Goal: Navigation & Orientation: Find specific page/section

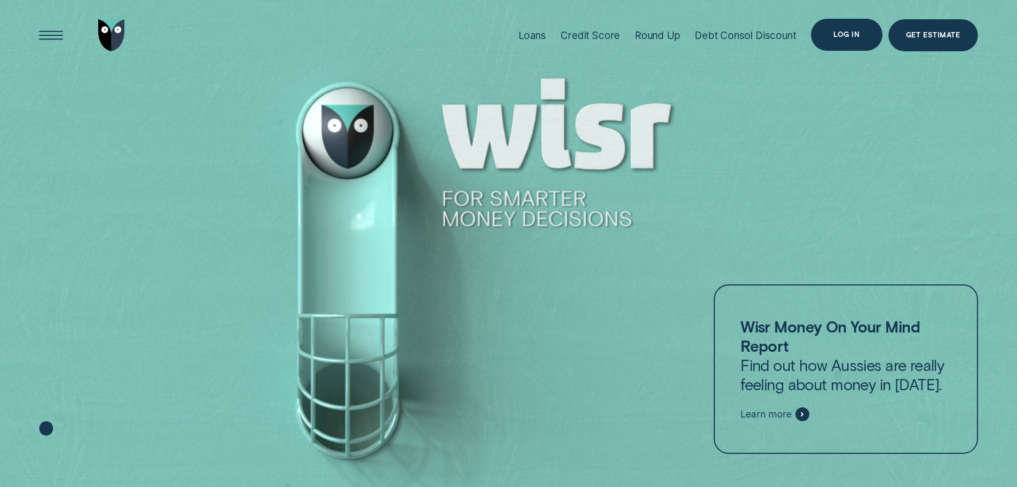
click at [845, 34] on div "Log in" at bounding box center [847, 35] width 26 height 6
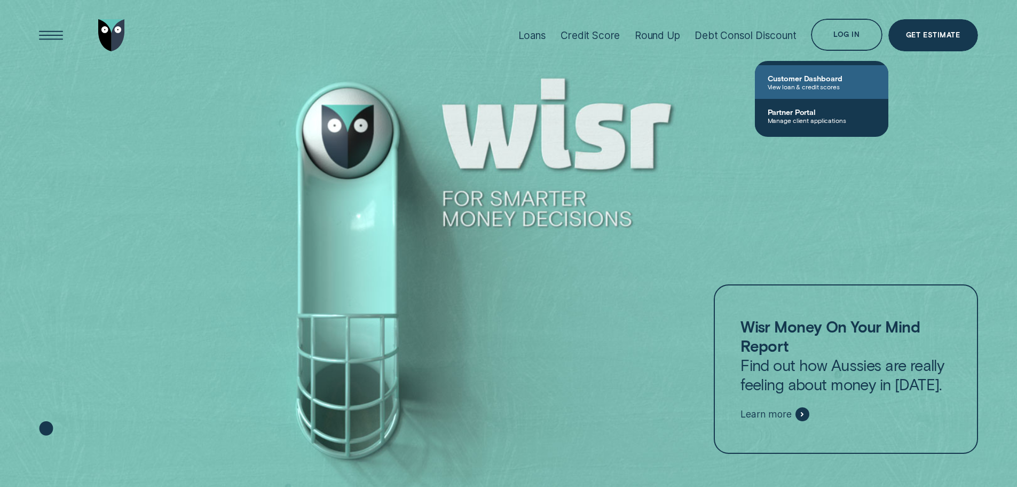
click at [816, 82] on span "Customer Dashboard" at bounding box center [822, 78] width 108 height 9
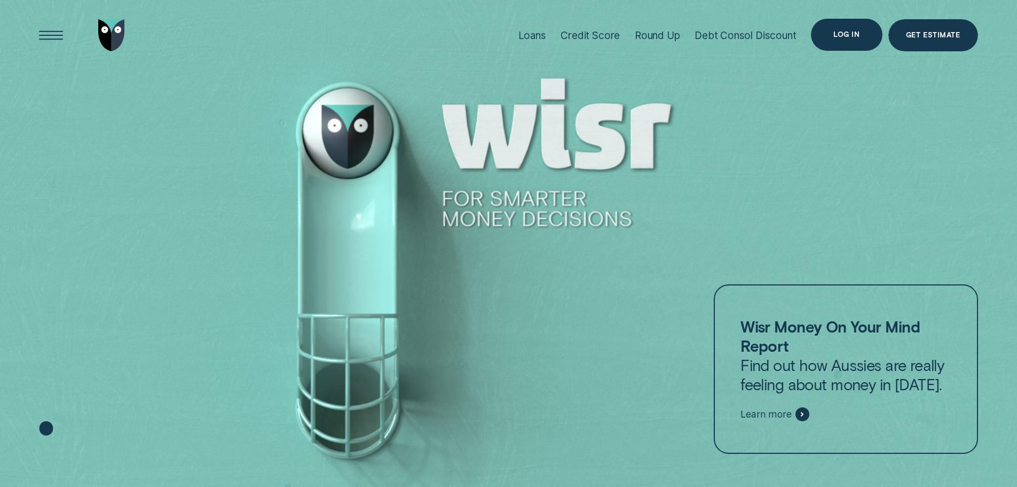
click at [835, 32] on div "Log in" at bounding box center [847, 35] width 26 height 6
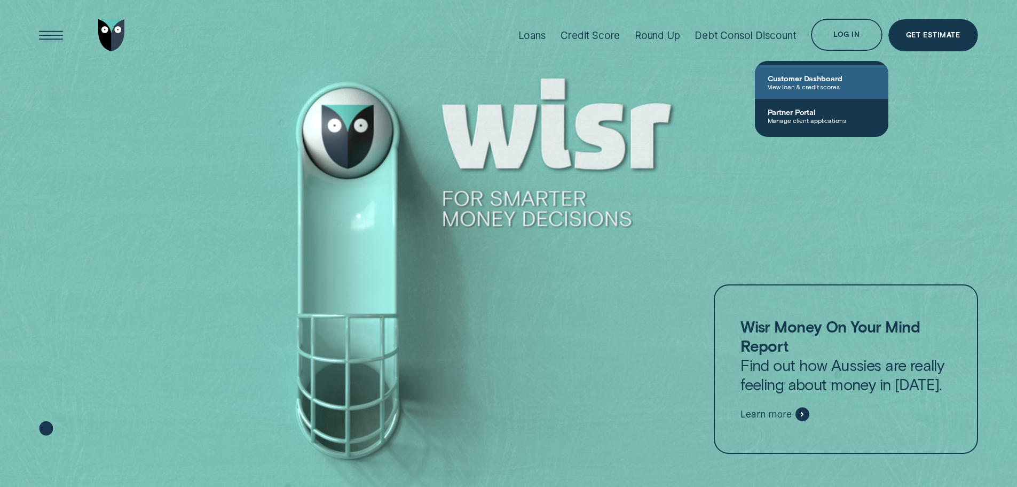
click at [808, 84] on span "View loan & credit scores" at bounding box center [822, 86] width 108 height 7
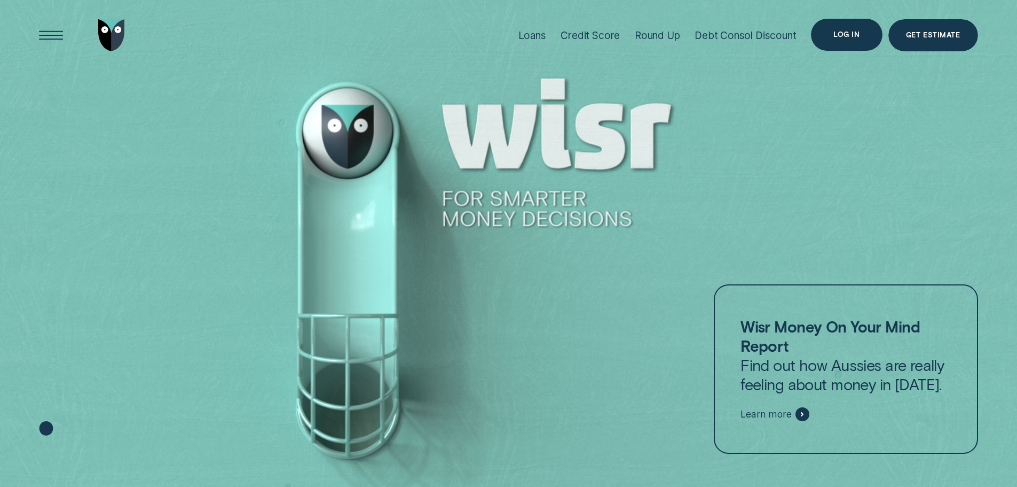
click at [841, 37] on div "Log in" at bounding box center [847, 35] width 26 height 6
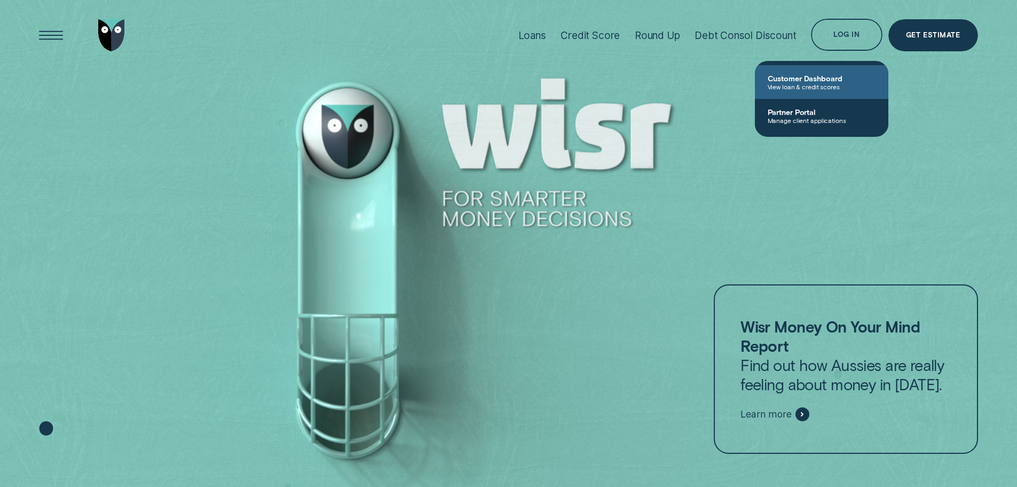
click at [806, 77] on span "Customer Dashboard" at bounding box center [822, 78] width 108 height 9
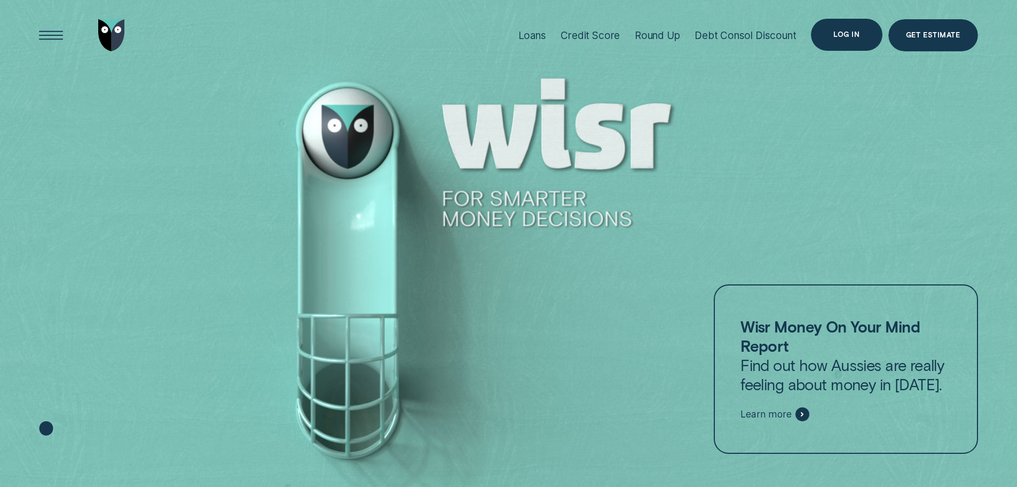
click at [856, 36] on div "Log in" at bounding box center [847, 35] width 26 height 6
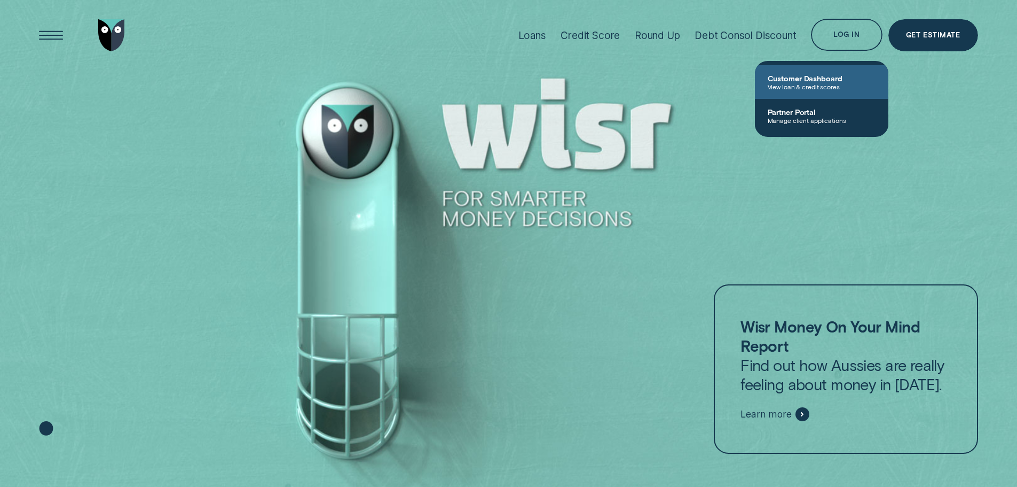
click at [799, 80] on span "Customer Dashboard" at bounding box center [822, 78] width 108 height 9
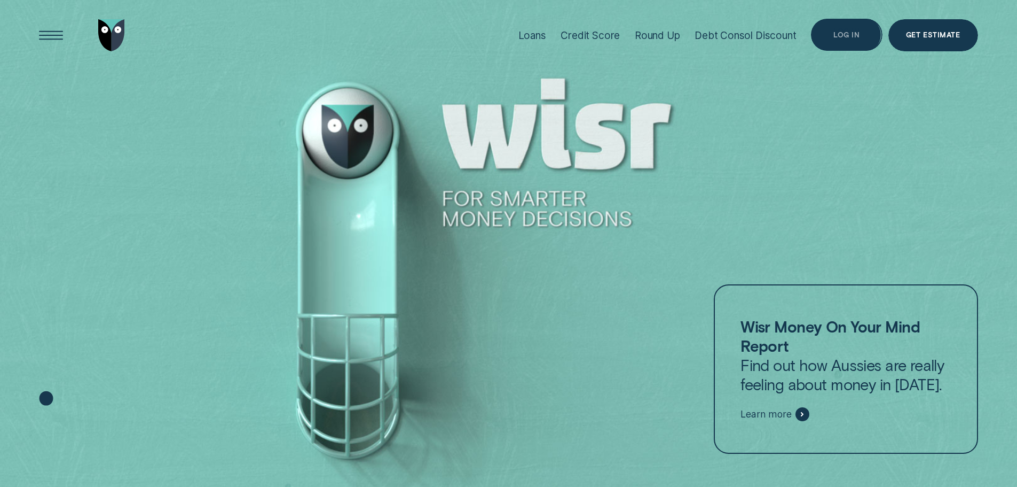
click at [848, 35] on div "Log in" at bounding box center [847, 35] width 26 height 6
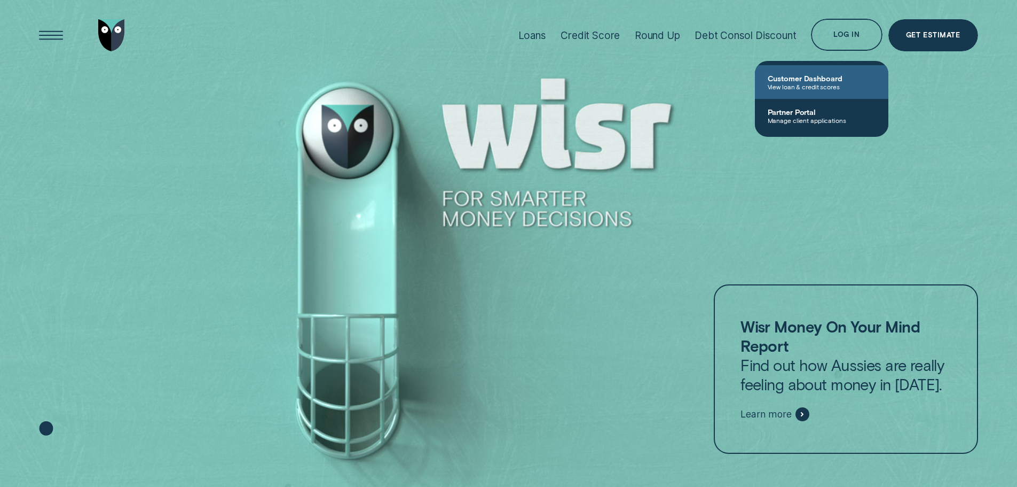
click at [781, 84] on span "View loan & credit scores" at bounding box center [822, 86] width 108 height 7
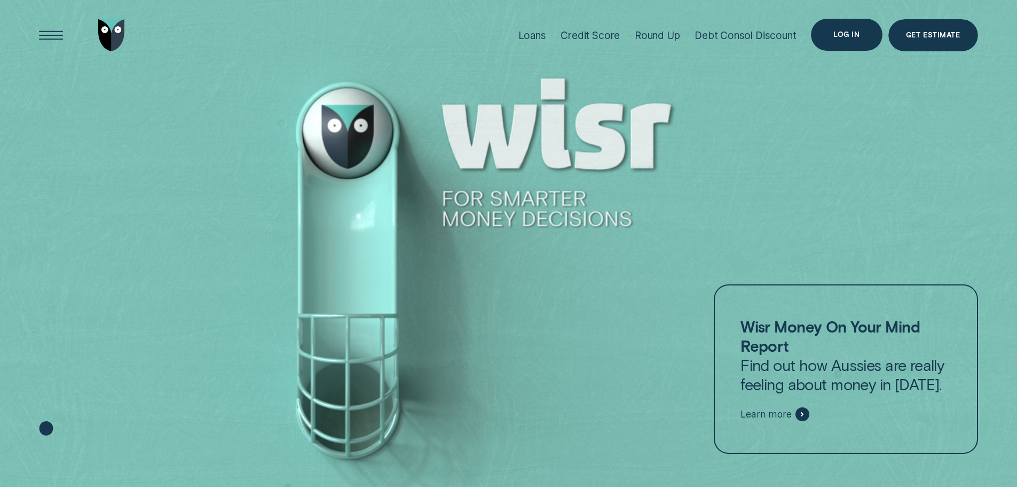
click at [830, 30] on div "Log in" at bounding box center [846, 35] width 71 height 32
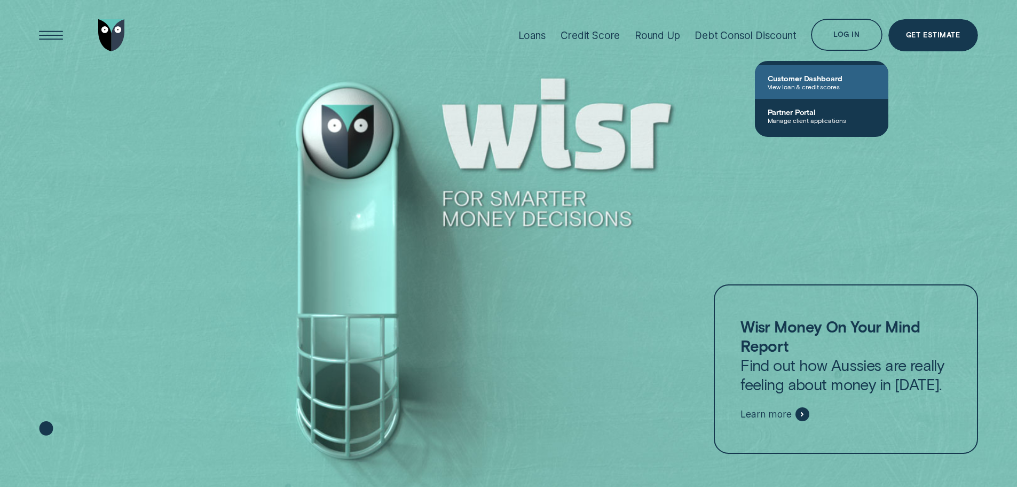
click at [812, 81] on span "Customer Dashboard" at bounding box center [822, 78] width 108 height 9
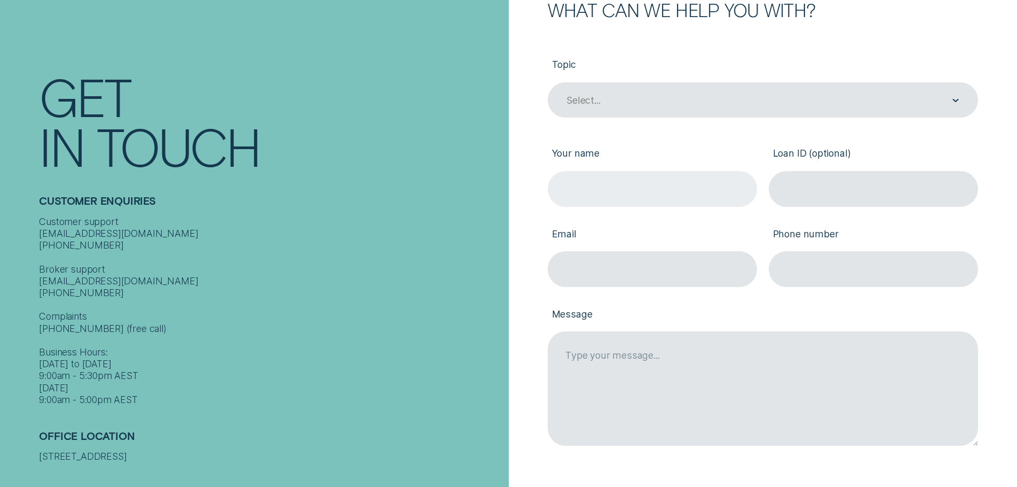
scroll to position [214, 0]
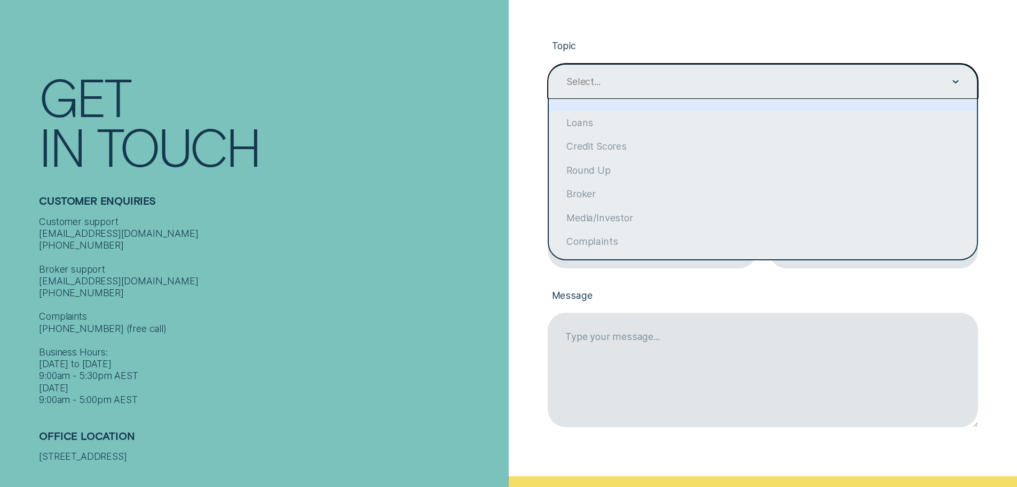
click at [686, 86] on div "Select..." at bounding box center [763, 81] width 394 height 13
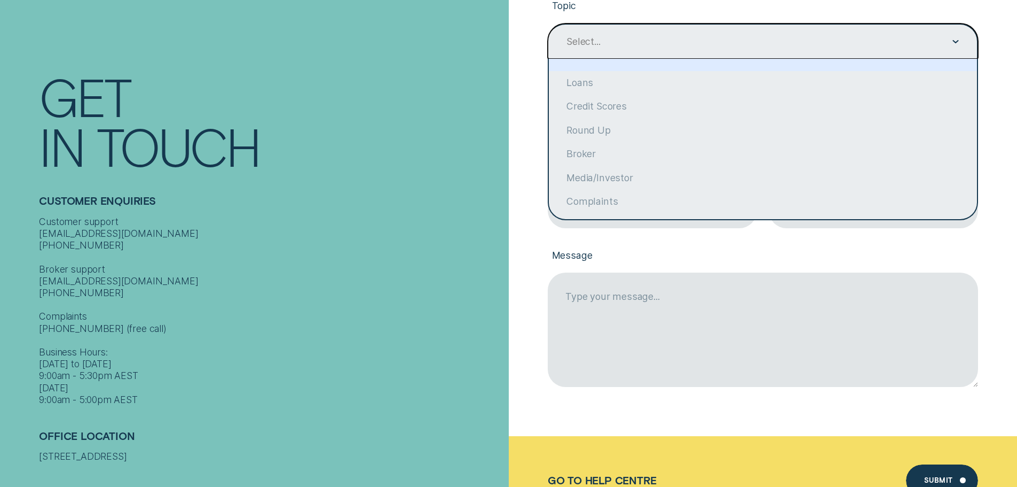
scroll to position [320, 0]
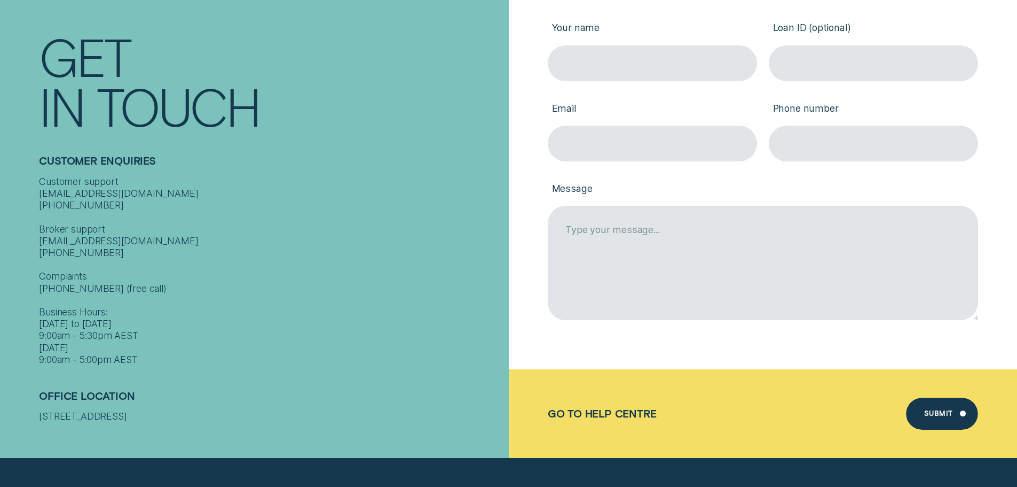
click at [445, 101] on div "In Touch" at bounding box center [271, 106] width 464 height 50
